Goal: Task Accomplishment & Management: Use online tool/utility

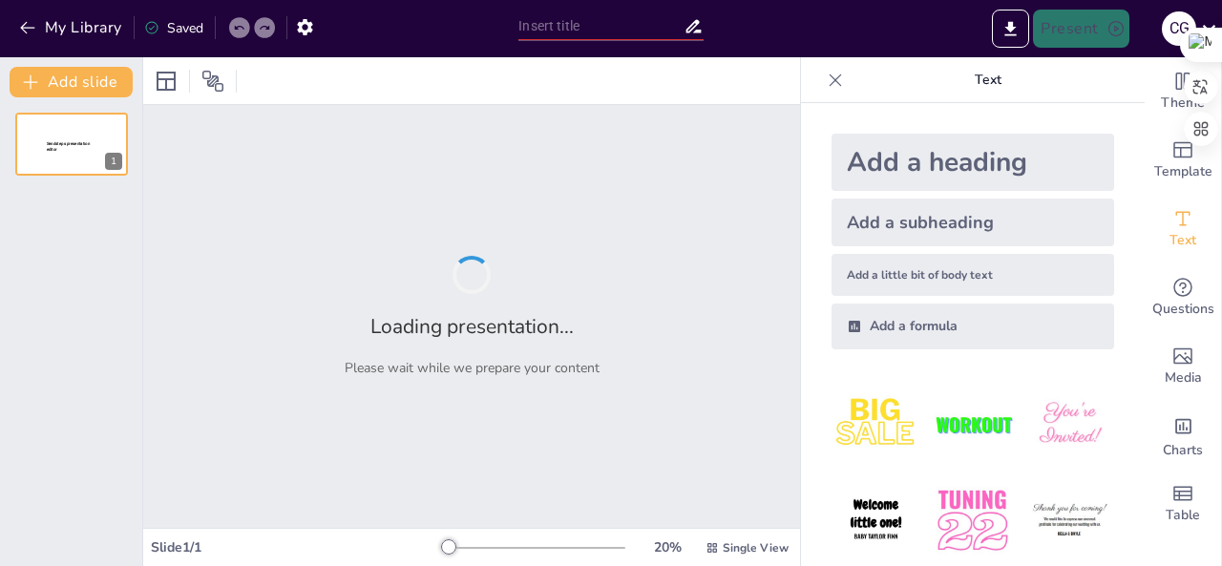
type input "Ética y Relaciones Humanas en el Servicio Público"
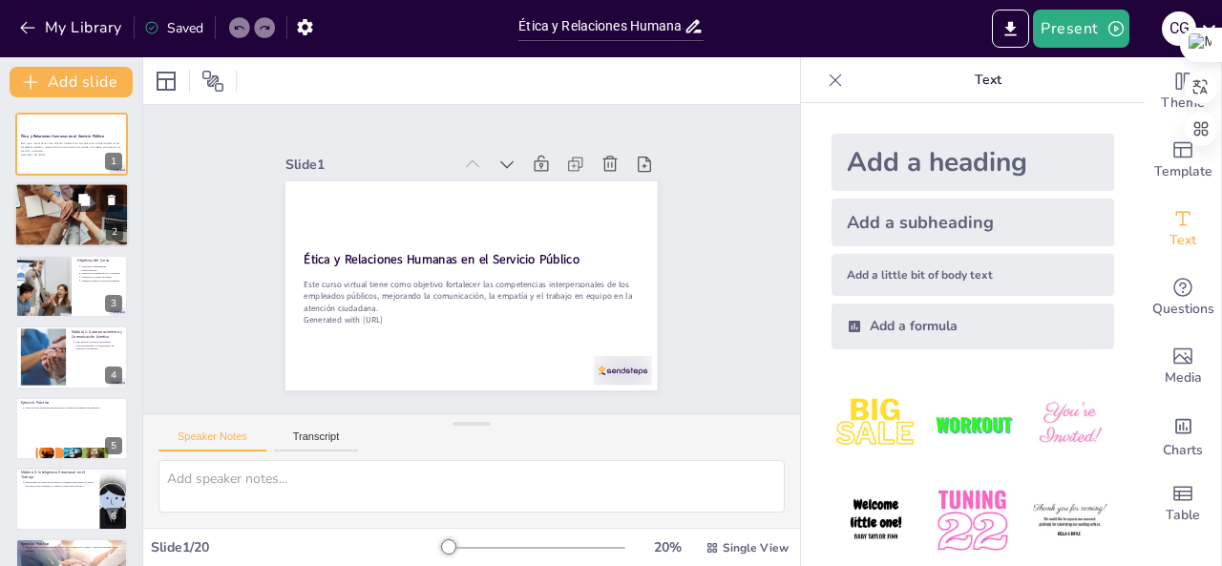
click at [65, 213] on div at bounding box center [71, 215] width 115 height 76
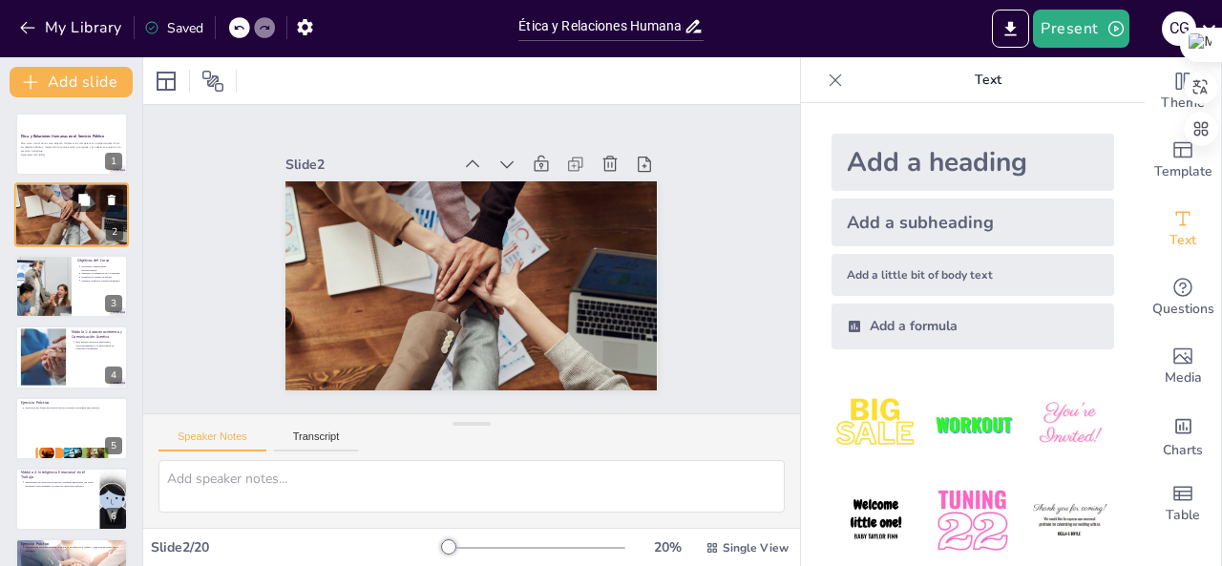
type textarea "Fortalecer las competencias interpersonales es fundamental para que los emplead…"
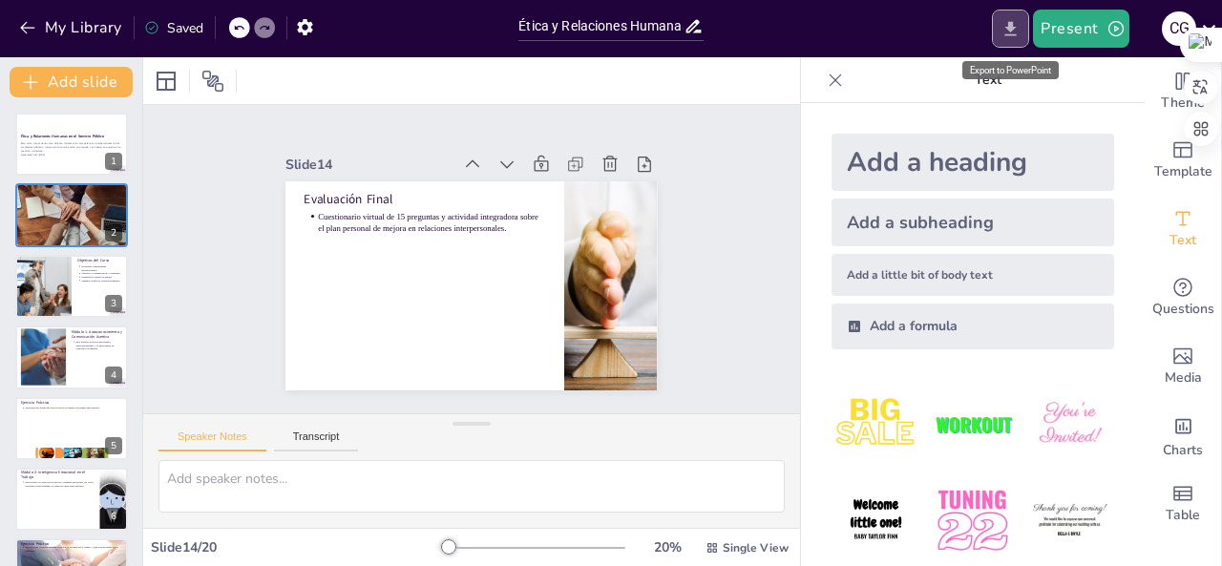
click at [1010, 20] on icon "Export to PowerPoint" at bounding box center [1010, 29] width 20 height 20
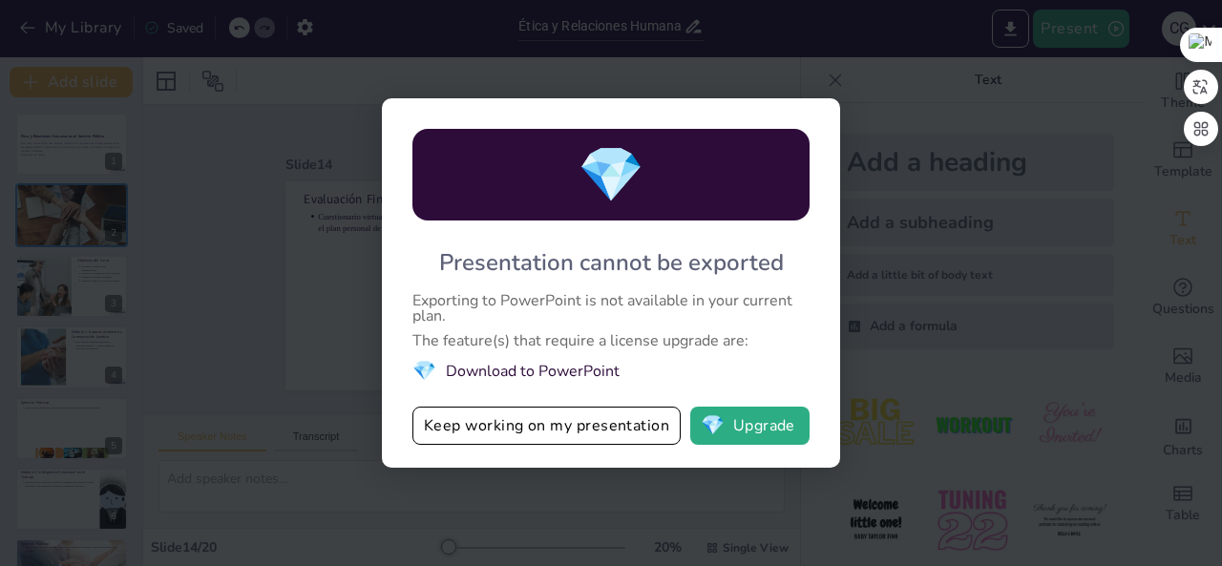
drag, startPoint x: 836, startPoint y: 117, endPoint x: 815, endPoint y: 127, distance: 23.1
click at [815, 127] on div "💎 Presentation cannot be exported Exporting to PowerPoint is not available in y…" at bounding box center [611, 282] width 458 height 369
drag, startPoint x: 720, startPoint y: 308, endPoint x: 610, endPoint y: 429, distance: 162.8
click at [610, 429] on div "💎 Presentation cannot be exported Exporting to PowerPoint is not available in y…" at bounding box center [611, 282] width 458 height 369
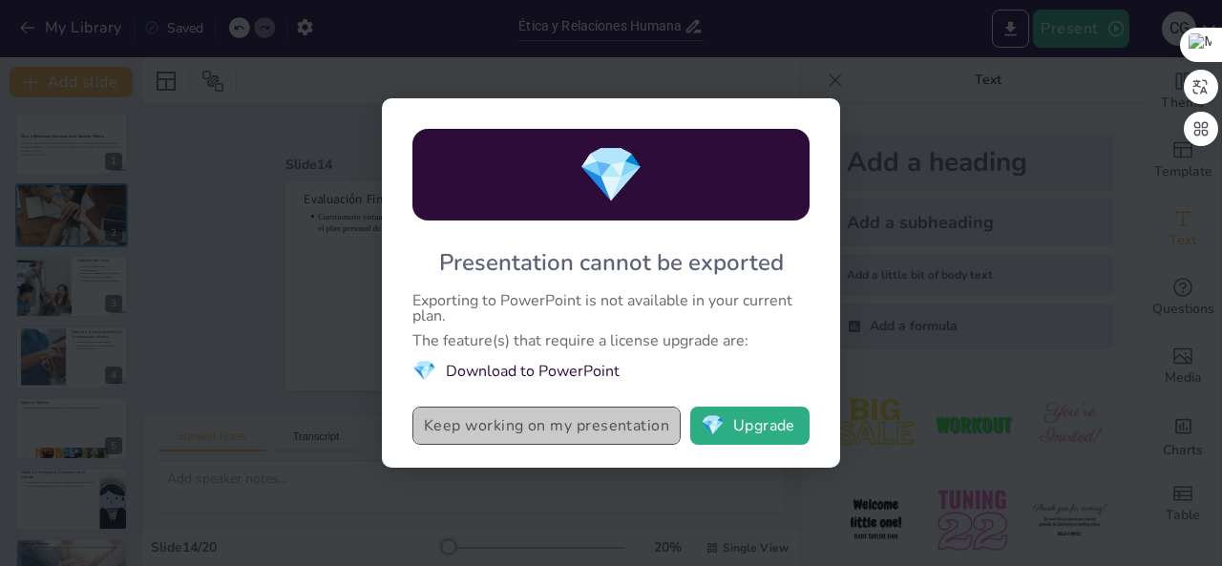
click at [610, 429] on button "Keep working on my presentation" at bounding box center [546, 426] width 268 height 38
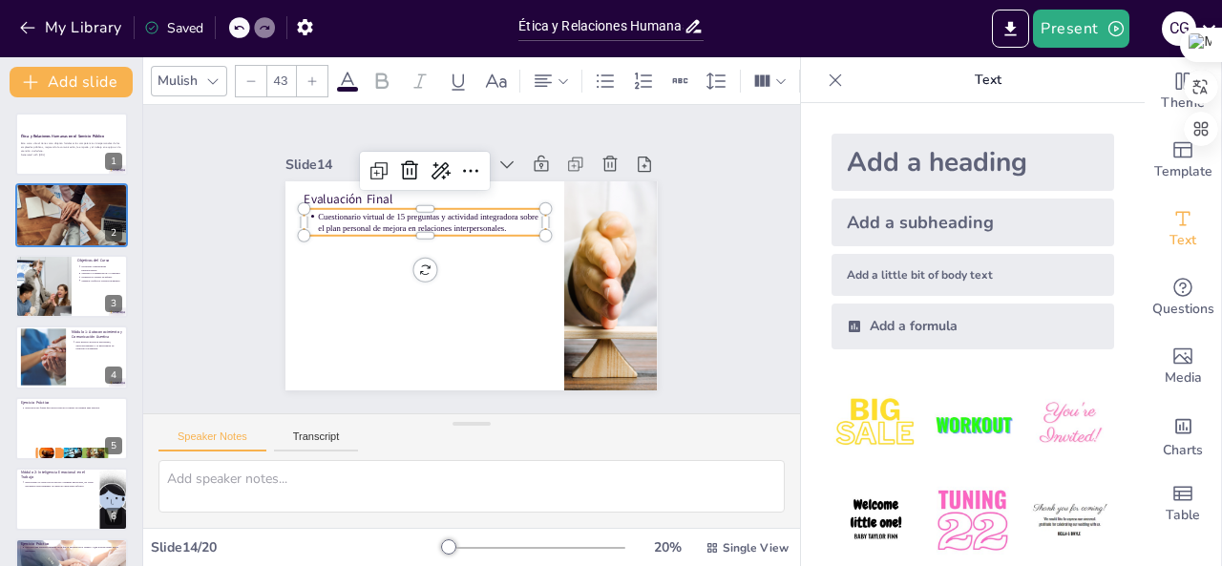
click at [471, 227] on div "Cuestionario virtual de 15 preguntas y actividad integradora sobre el plan pers…" at bounding box center [473, 199] width 163 height 211
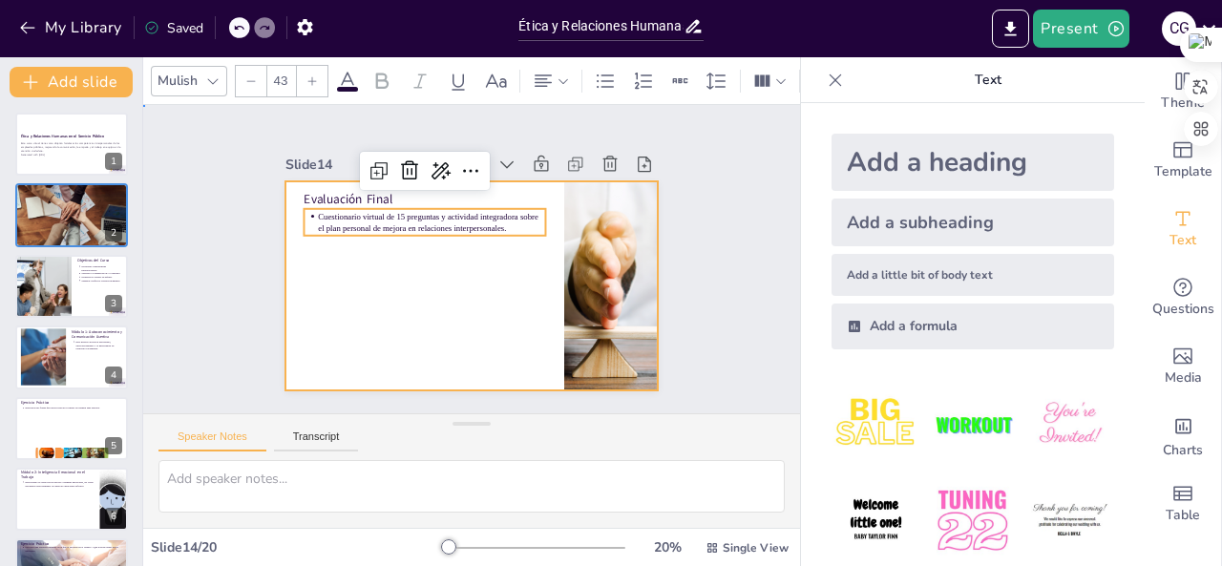
click at [471, 246] on div at bounding box center [453, 279] width 416 height 404
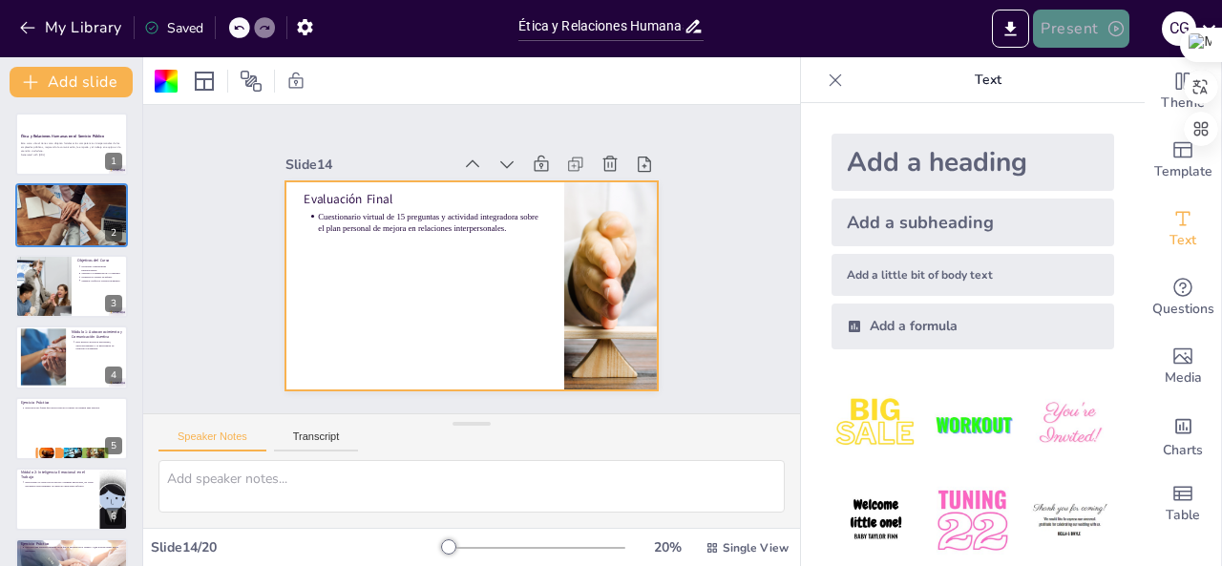
click at [1101, 19] on button "Present" at bounding box center [1080, 29] width 95 height 38
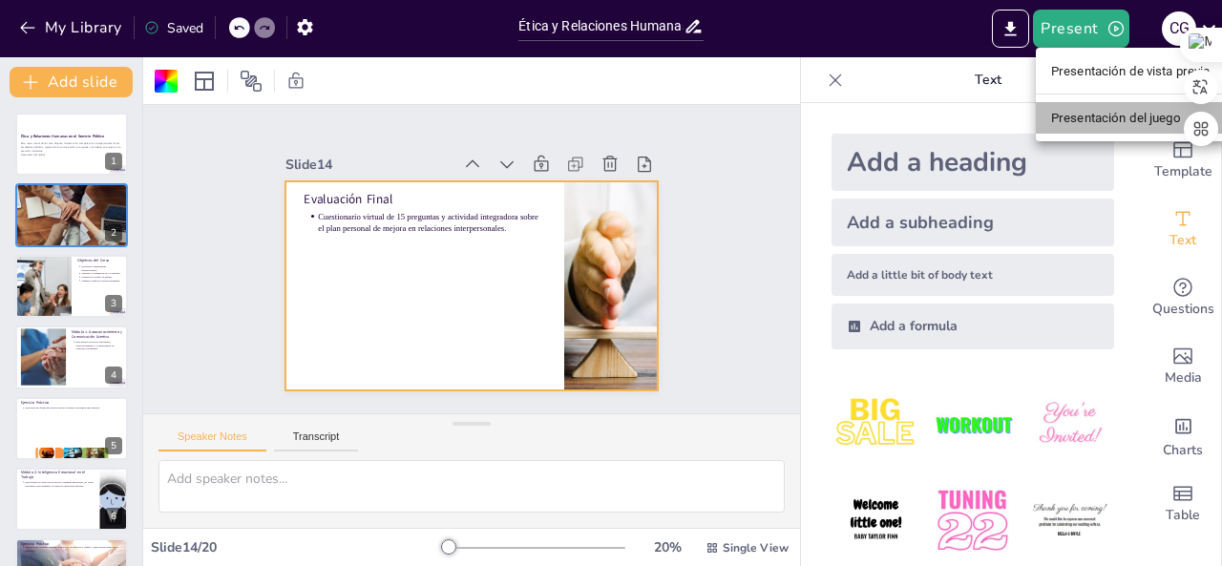
click at [1094, 121] on font "Presentación del juego" at bounding box center [1116, 118] width 130 height 14
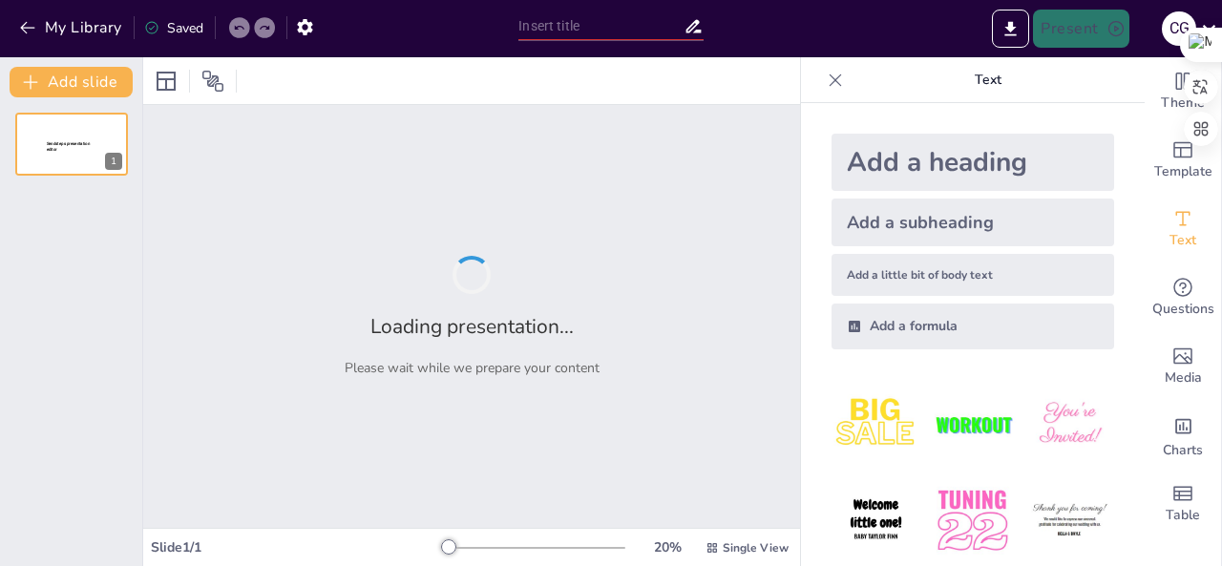
type input "Ética y Relaciones Humanas en el Servicio Público"
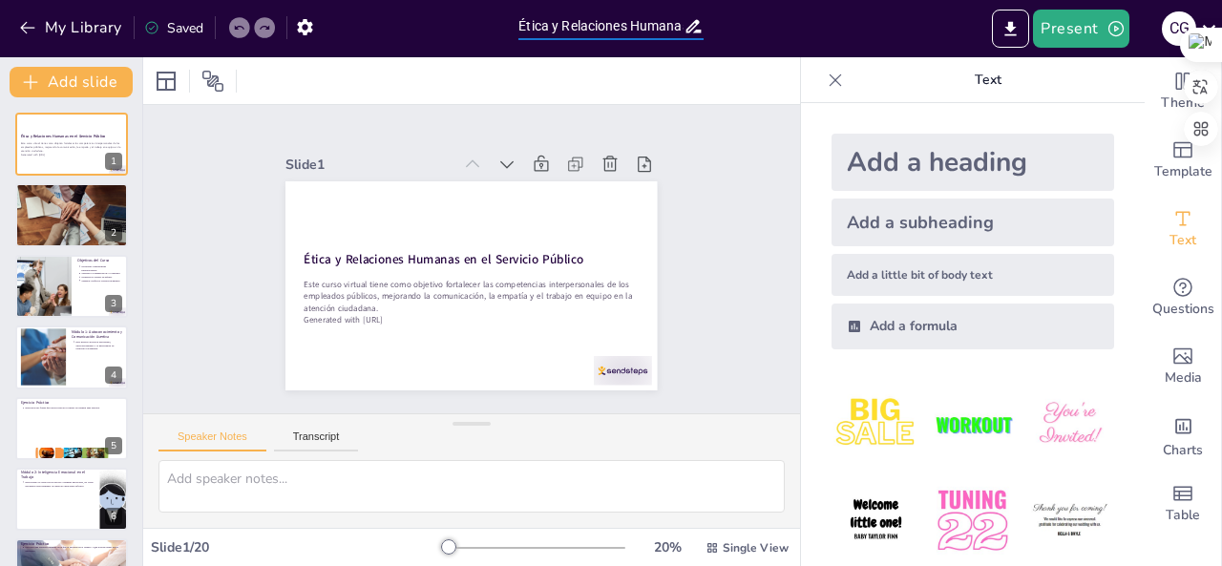
click at [654, 27] on input "Ética y Relaciones Humanas en el Servicio Público" at bounding box center [600, 26] width 164 height 28
click at [185, 22] on div "Saved" at bounding box center [173, 28] width 59 height 18
drag, startPoint x: 185, startPoint y: 22, endPoint x: 235, endPoint y: 28, distance: 50.0
click at [235, 28] on div "My Library Saved" at bounding box center [161, 27] width 323 height 34
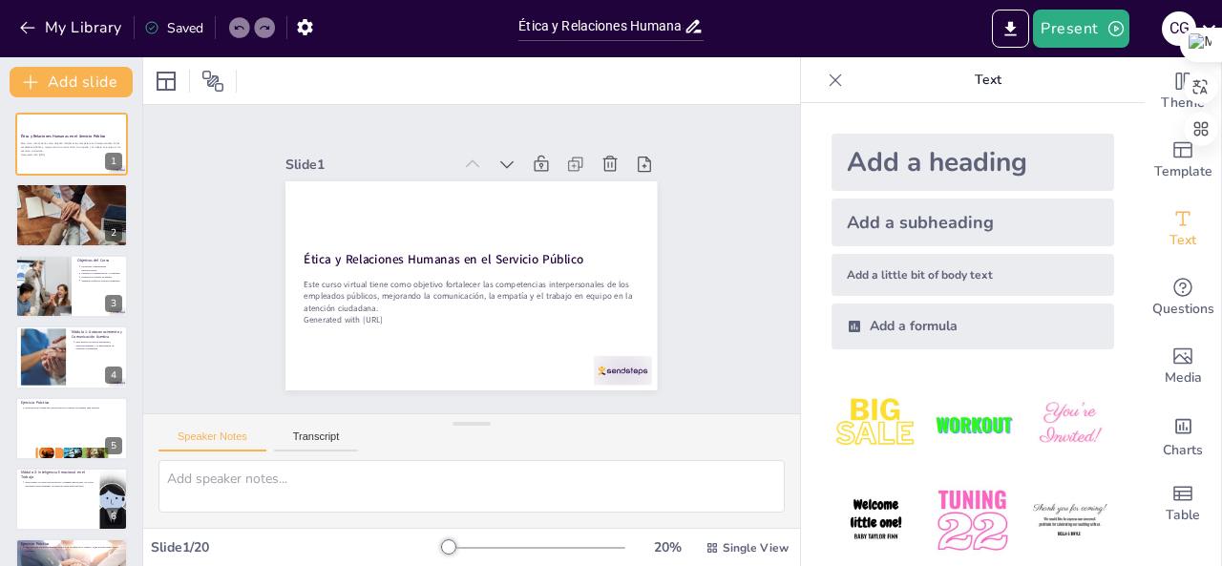
click at [235, 28] on icon at bounding box center [238, 27] width 11 height 11
click at [304, 25] on icon "button" at bounding box center [305, 27] width 20 height 20
click at [1015, 26] on icon "Export to PowerPoint" at bounding box center [1010, 28] width 11 height 14
